Goal: Task Accomplishment & Management: Manage account settings

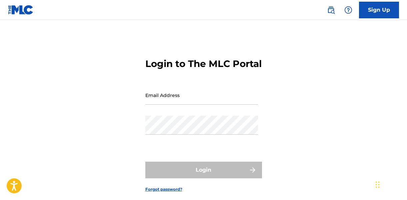
click at [175, 105] on input "Email Address" at bounding box center [201, 95] width 113 height 19
click at [200, 70] on h3 "Login to The MLC Portal" at bounding box center [203, 64] width 116 height 12
click at [159, 105] on input "bet" at bounding box center [201, 95] width 113 height 19
type input "[PERSON_NAME][EMAIL_ADDRESS][PERSON_NAME][DOMAIN_NAME]"
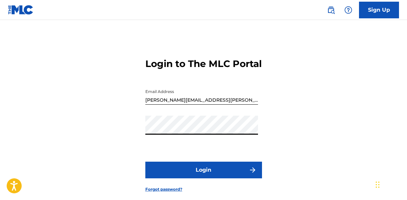
click at [206, 178] on button "Login" at bounding box center [203, 170] width 117 height 17
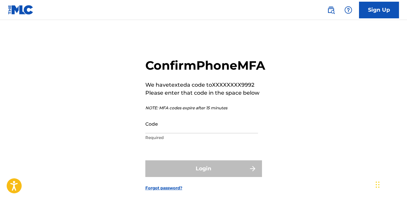
click at [190, 133] on input "Code" at bounding box center [201, 123] width 113 height 19
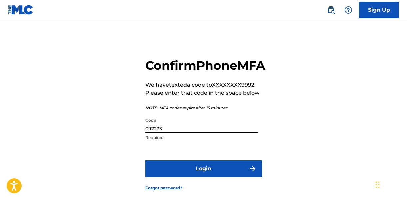
type input "097233"
click at [205, 177] on button "Login" at bounding box center [203, 168] width 117 height 17
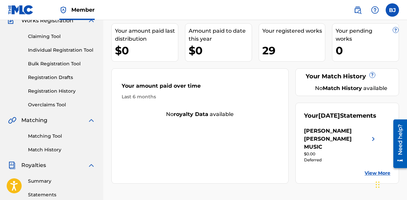
scroll to position [69, 0]
